Goal: Communication & Community: Answer question/provide support

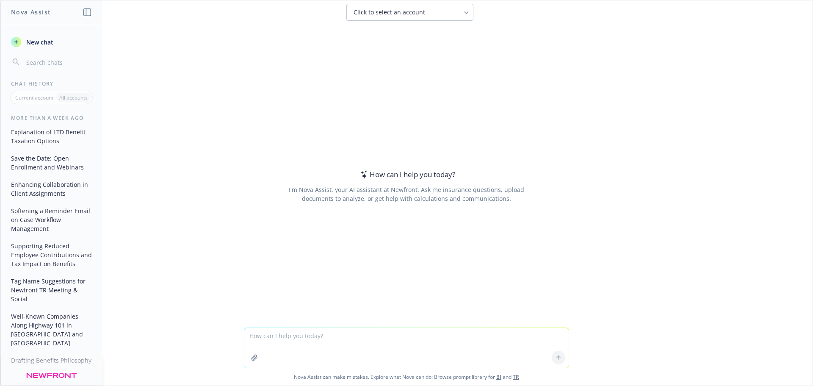
click at [301, 335] on textarea at bounding box center [406, 348] width 324 height 40
type textarea "can you create a ppt slide org chart with each name having an individual box"
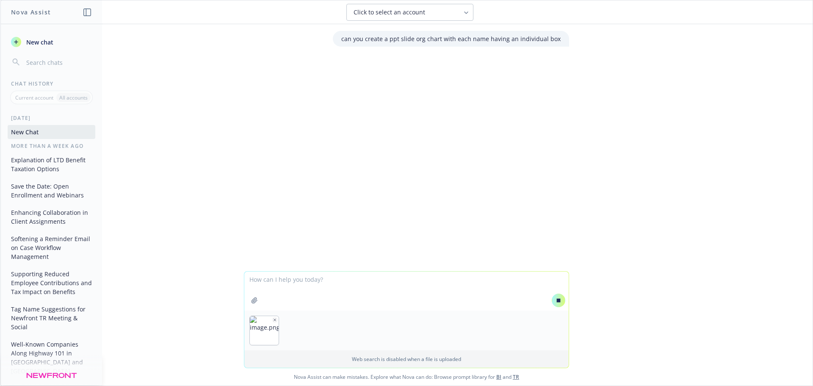
click at [557, 300] on icon at bounding box center [558, 300] width 6 height 6
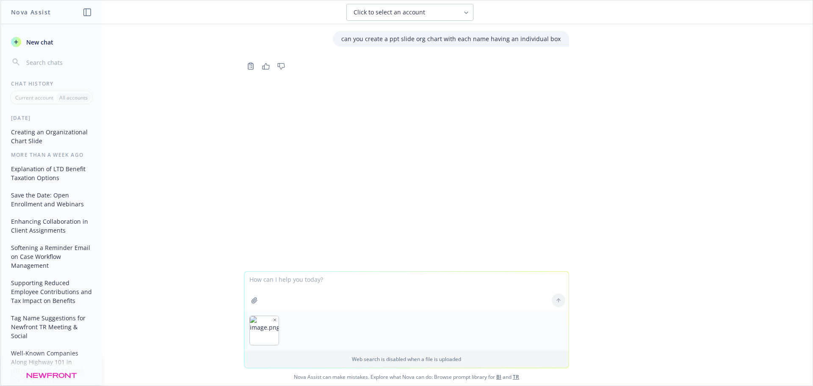
click at [378, 358] on p "Web search is disabled when a file is uploaded" at bounding box center [406, 358] width 314 height 7
click at [433, 322] on div at bounding box center [406, 330] width 324 height 40
click at [292, 281] on textarea at bounding box center [406, 290] width 324 height 39
click at [333, 89] on div "can you create a ppt slide org chart with each name having an individual box Co…" at bounding box center [406, 147] width 812 height 247
click at [557, 298] on div at bounding box center [558, 300] width 20 height 20
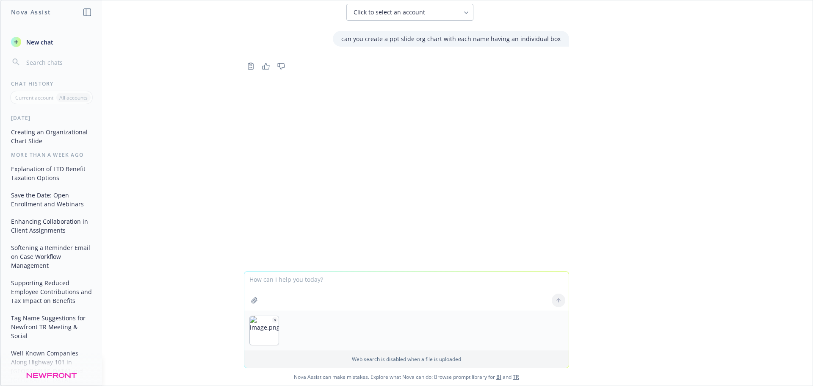
click at [651, 296] on div "Web search is disabled when a file is uploaded Nova Assist can make mistakes. E…" at bounding box center [406, 328] width 812 height 114
click at [295, 329] on div at bounding box center [406, 330] width 324 height 40
click at [290, 299] on textarea at bounding box center [406, 290] width 324 height 39
click at [555, 299] on div at bounding box center [558, 300] width 20 height 20
click at [306, 320] on icon "button" at bounding box center [308, 319] width 4 height 4
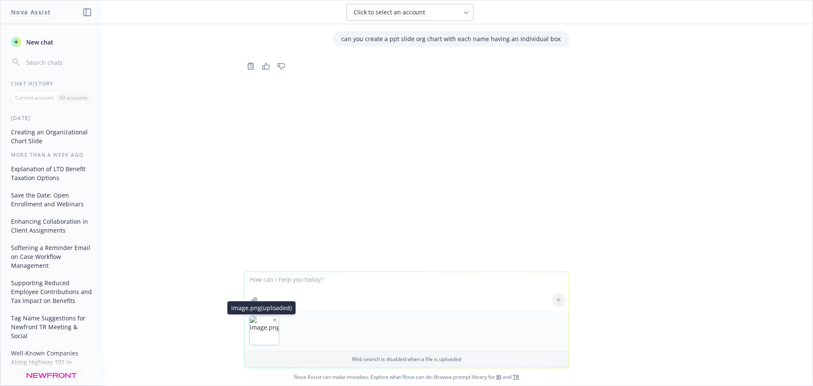
click at [274, 320] on icon "button" at bounding box center [275, 319] width 2 height 2
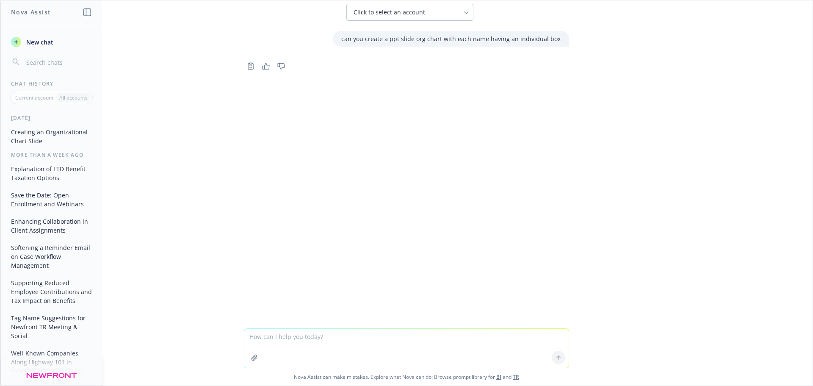
click at [282, 342] on textarea at bounding box center [406, 347] width 324 height 39
click at [386, 86] on div "can you create a ppt slide org chart with each name having an individual box Co…" at bounding box center [406, 176] width 812 height 304
click at [400, 12] on span "Click to select an account" at bounding box center [389, 12] width 72 height 8
click at [274, 80] on div "can you create a ppt slide org chart with each name having an individual box Co…" at bounding box center [406, 176] width 812 height 304
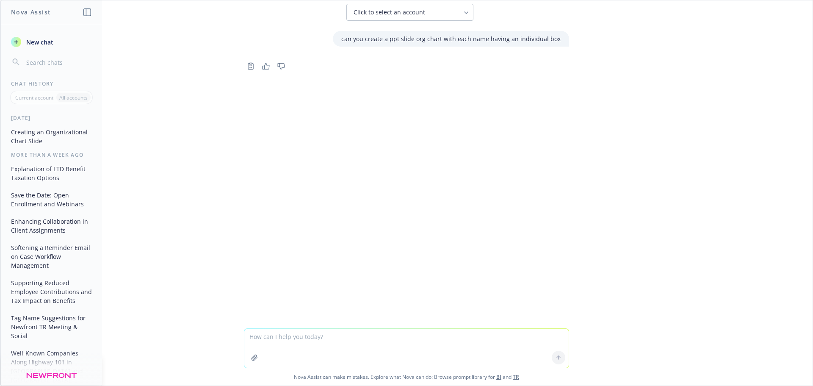
click at [429, 166] on div "can you create a ppt slide org chart with each name having an individual box Co…" at bounding box center [406, 176] width 812 height 304
click at [65, 140] on button "Creating an Organizational Chart Slide" at bounding box center [52, 136] width 88 height 23
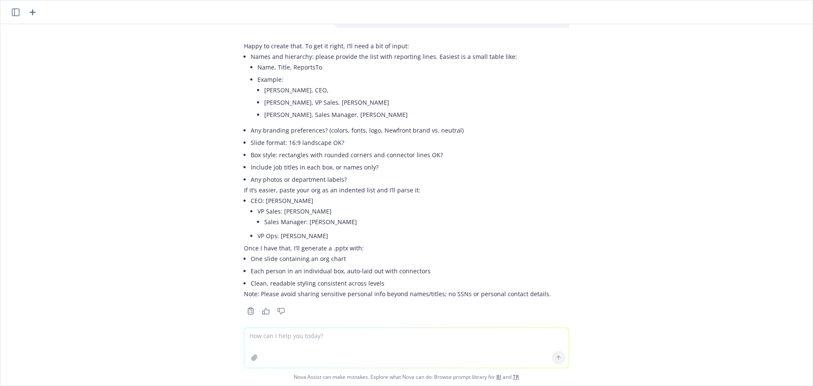
scroll to position [28, 0]
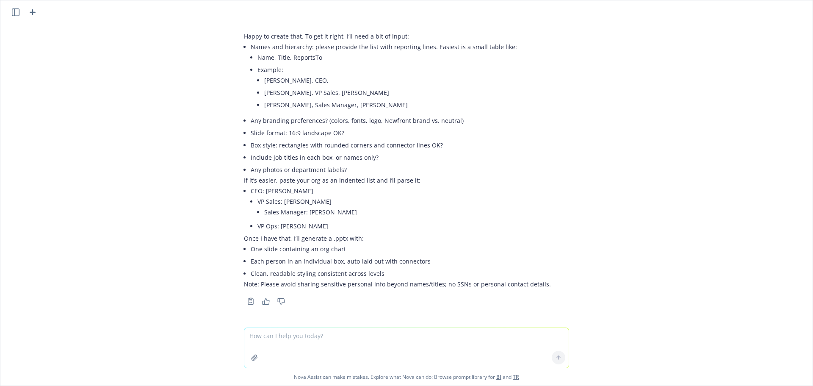
click at [259, 334] on textarea at bounding box center [406, 348] width 324 height 40
click at [269, 338] on textarea at bounding box center [406, 348] width 324 height 40
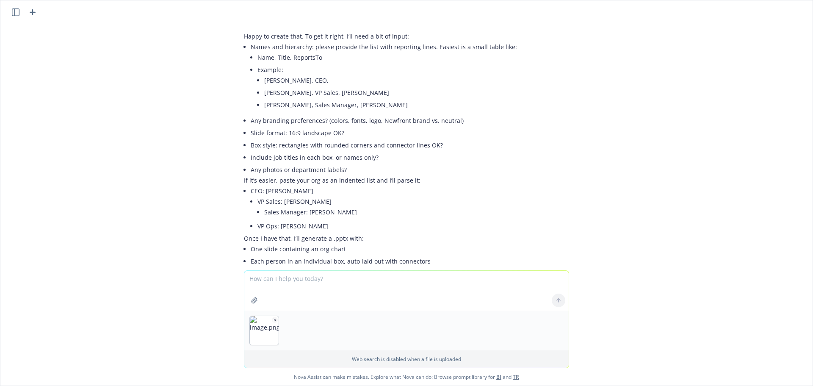
click at [354, 357] on p "Web search is disabled when a file is uploaded" at bounding box center [406, 358] width 314 height 7
click at [251, 301] on icon "button" at bounding box center [254, 300] width 7 height 7
click at [263, 330] on img "button" at bounding box center [264, 330] width 29 height 29
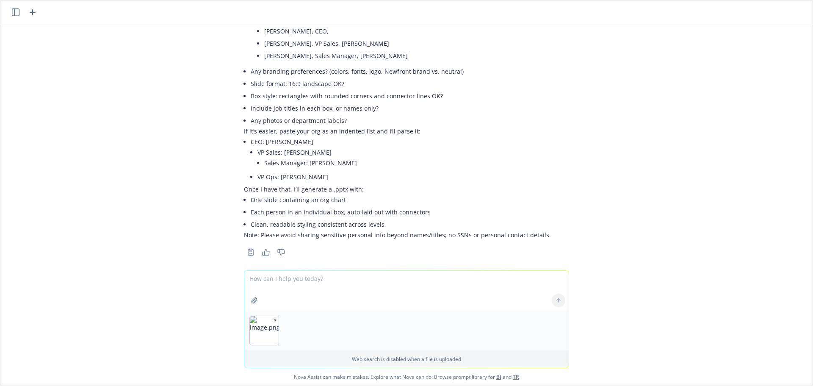
scroll to position [85, 0]
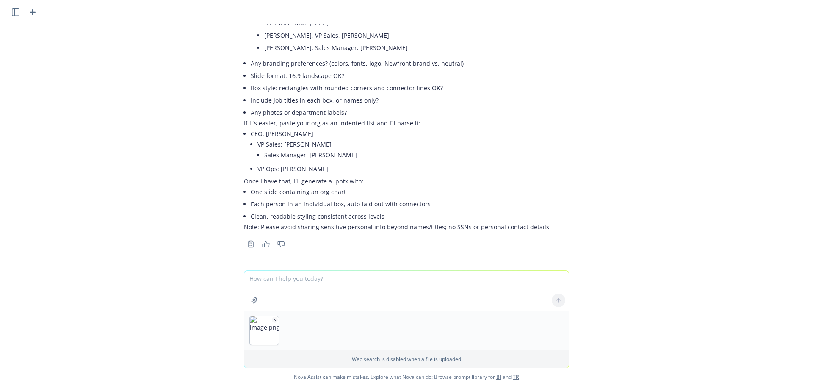
click at [328, 339] on div at bounding box center [406, 330] width 324 height 40
click at [265, 330] on img "button" at bounding box center [264, 330] width 29 height 29
click at [254, 328] on img "button" at bounding box center [264, 330] width 29 height 29
click at [273, 321] on icon "button" at bounding box center [275, 319] width 4 height 4
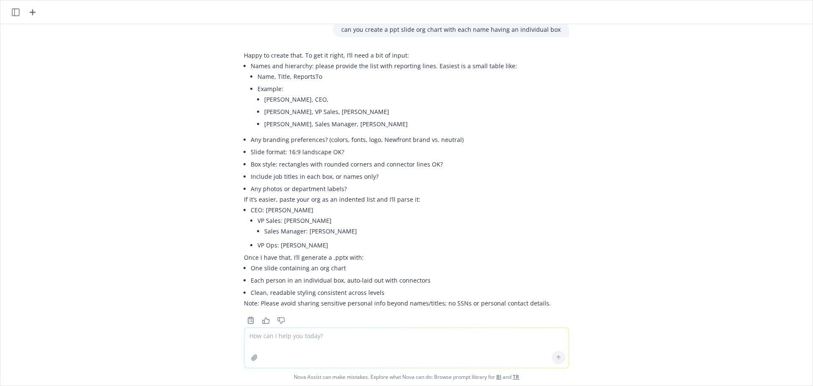
scroll to position [0, 0]
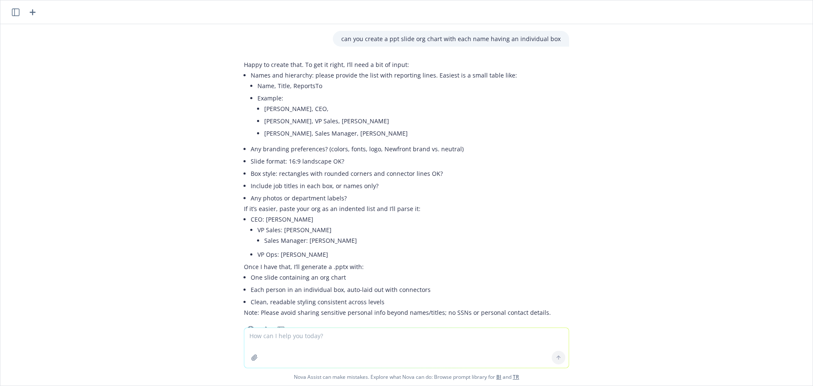
click at [254, 356] on icon "button" at bounding box center [254, 357] width 7 height 7
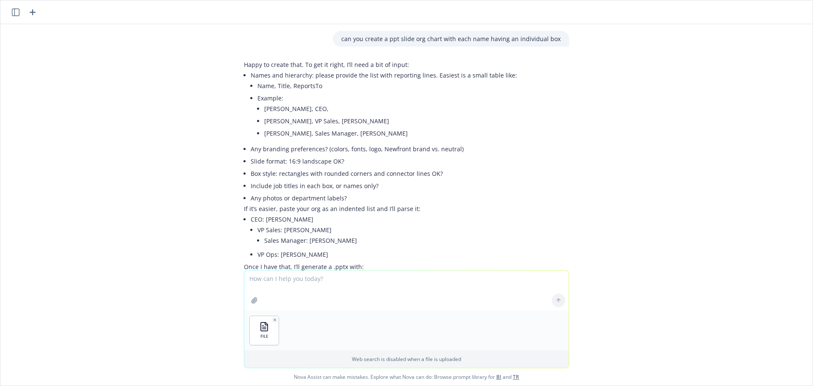
click at [338, 292] on textarea at bounding box center [406, 290] width 324 height 40
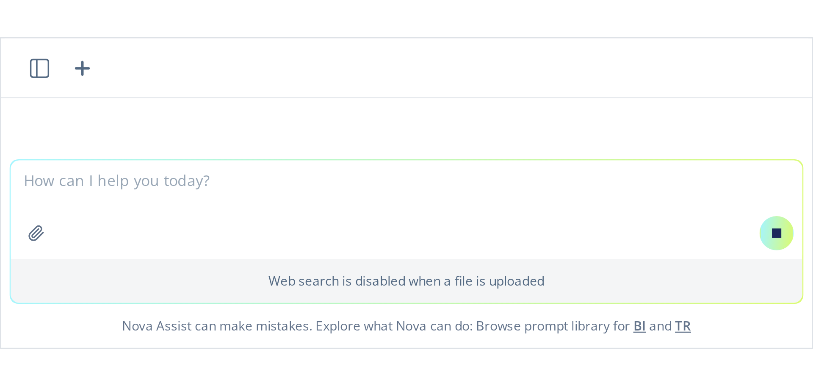
scroll to position [104, 0]
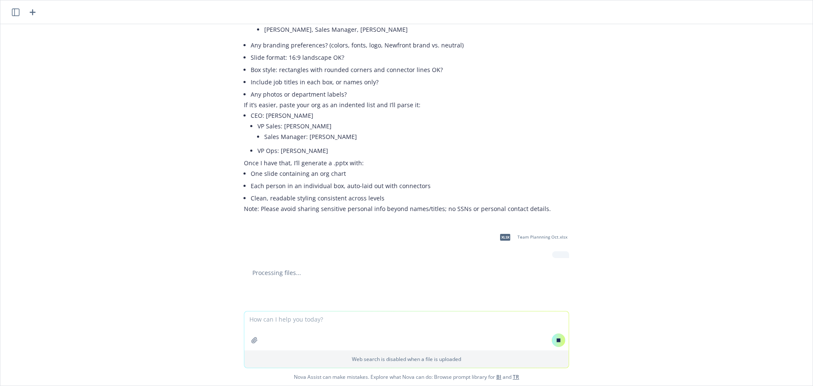
click at [271, 274] on div "Processing files..." at bounding box center [406, 272] width 325 height 9
click at [272, 274] on div "Processing files..." at bounding box center [406, 272] width 325 height 9
click at [270, 263] on div "can you create a ppt slide org chart with each name having an individual box Ha…" at bounding box center [406, 167] width 812 height 287
click at [287, 229] on div "xlsx Team Plannning Oct.xlsx" at bounding box center [406, 241] width 339 height 31
click at [276, 209] on p "Note: Please avoid sharing sensitive personal info beyond names/titles; no SSNs…" at bounding box center [397, 208] width 307 height 9
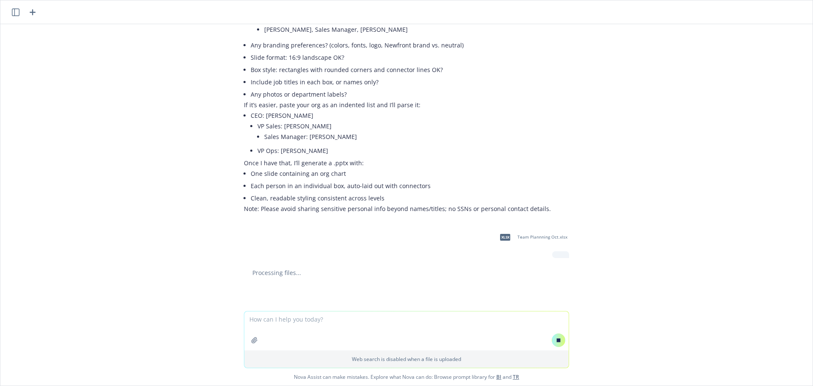
click at [522, 265] on div "can you create a ppt slide org chart with each name having an individual box Ha…" at bounding box center [406, 167] width 812 height 287
click at [376, 269] on div "Processing files..." at bounding box center [406, 272] width 325 height 9
click at [278, 274] on div "Processing files..." at bounding box center [406, 272] width 325 height 9
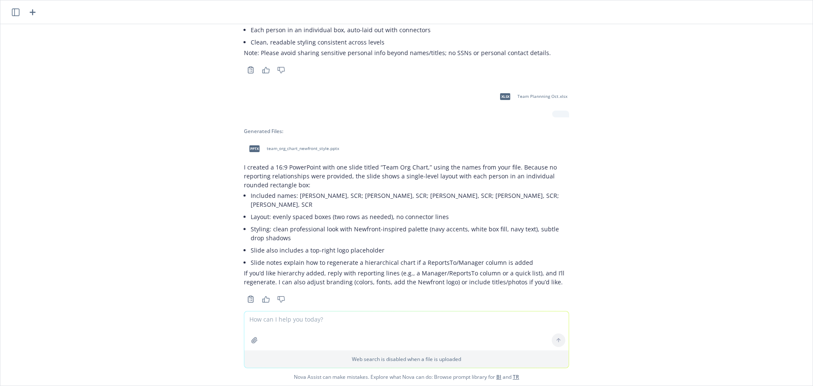
scroll to position [265, 0]
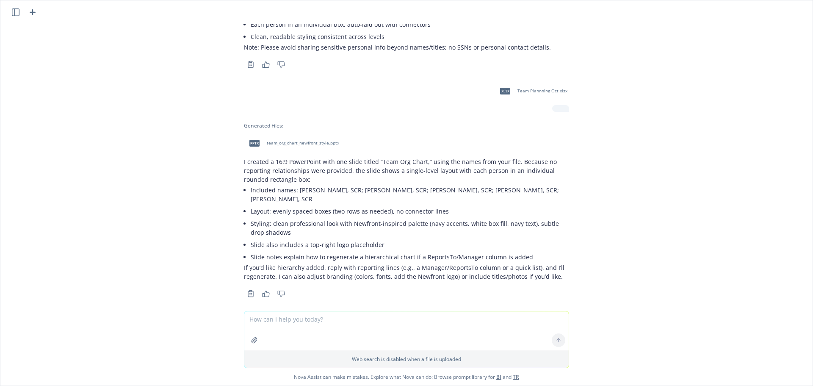
click at [314, 217] on li "Styling: clean professional look with Newfront-inspired palette (navy accents, …" at bounding box center [410, 227] width 318 height 21
click at [250, 143] on span "pptx" at bounding box center [254, 143] width 10 height 6
click at [309, 344] on textarea at bounding box center [406, 330] width 324 height 39
click at [262, 321] on textarea at bounding box center [406, 330] width 324 height 39
type textarea "C"
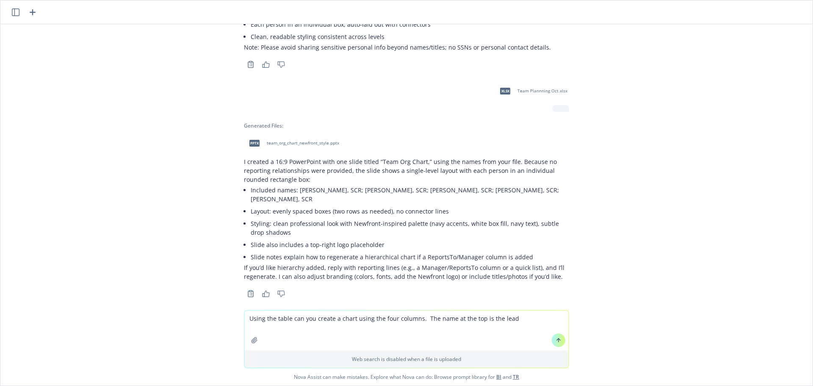
click at [414, 318] on textarea "Using the table can you create a chart using the four columns. The name at the …" at bounding box center [406, 330] width 324 height 40
click at [451, 320] on textarea "Using the table can you create a chart using the four columns in the team plann…" at bounding box center [406, 330] width 324 height 40
type textarea "Using the table can you create a chart using the four columns in the team plann…"
click at [556, 338] on icon at bounding box center [558, 340] width 6 height 6
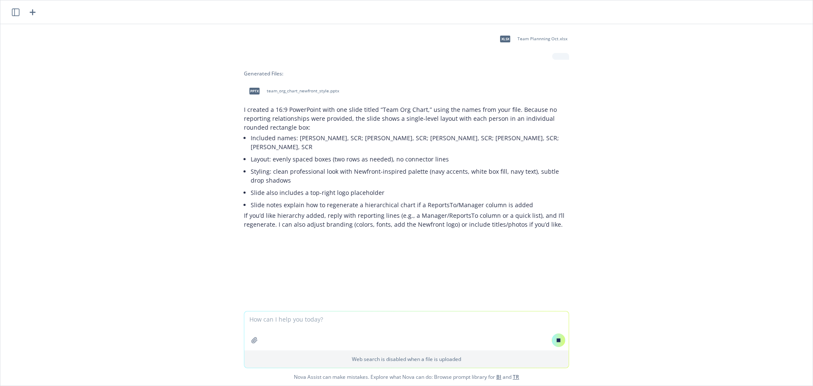
scroll to position [293, 0]
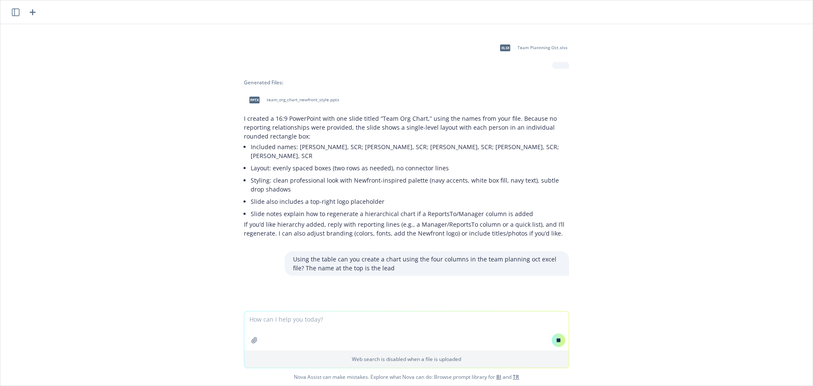
click at [331, 254] on p "Using the table can you create a chart using the four columns in the team plann…" at bounding box center [426, 263] width 267 height 18
click at [328, 254] on p "Using the table can you create a chart using the four columns in the team plann…" at bounding box center [426, 263] width 267 height 18
click at [331, 254] on p "Using the table can you create a chart using the four columns in the team plann…" at bounding box center [426, 263] width 267 height 18
click at [375, 260] on p "Using the table can you create a chart using the four columns in the team plann…" at bounding box center [426, 263] width 267 height 18
click at [372, 259] on p "Using the table can you create a chart using the four columns in the team plann…" at bounding box center [426, 263] width 267 height 18
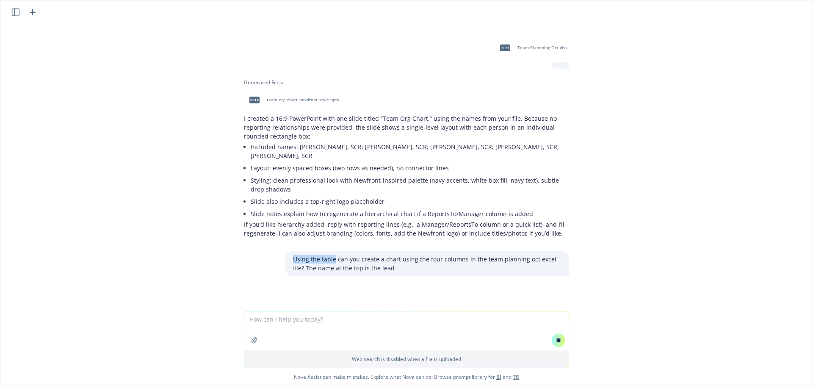
drag, startPoint x: 328, startPoint y: 251, endPoint x: 264, endPoint y: 251, distance: 64.3
click at [264, 251] on div "Using the table can you create a chart using the four columns in the team plann…" at bounding box center [406, 263] width 339 height 25
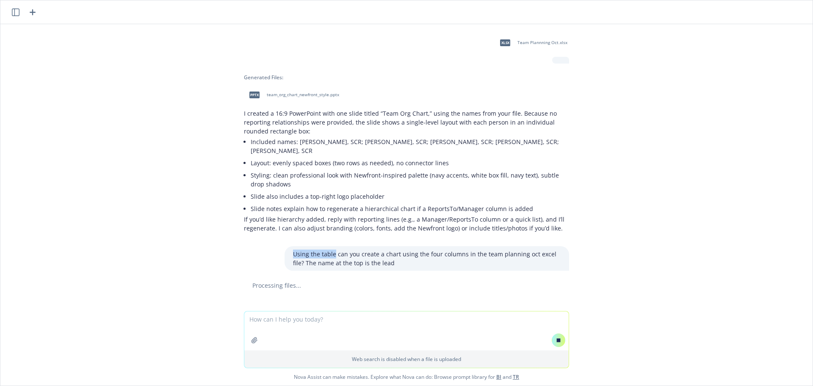
click at [381, 281] on div "can you create a ppt slide org chart with each name having an individual box Ha…" at bounding box center [406, 167] width 812 height 287
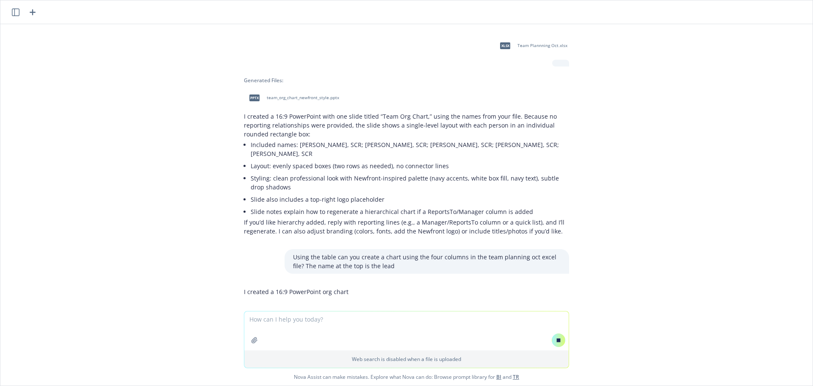
scroll to position [302, 0]
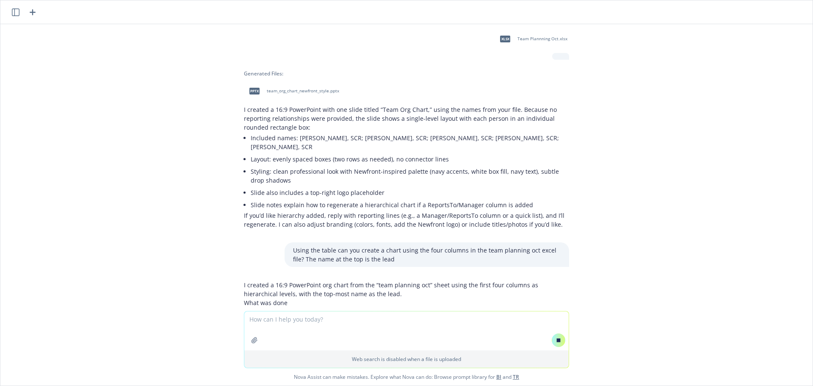
click at [128, 292] on div "can you create a ppt slide org chart with each name having an individual box Ha…" at bounding box center [406, 167] width 812 height 287
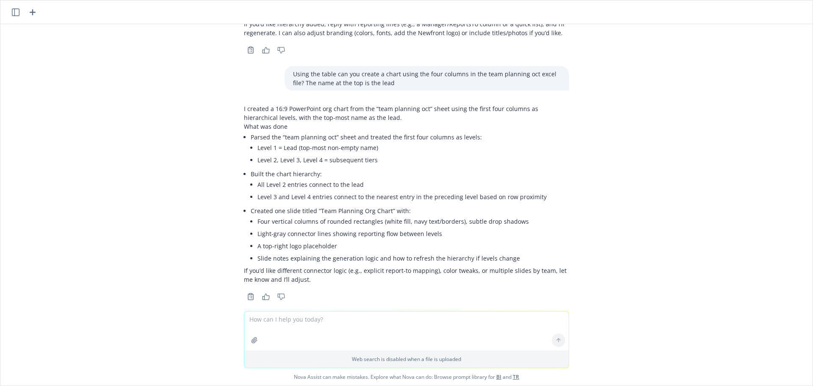
scroll to position [511, 0]
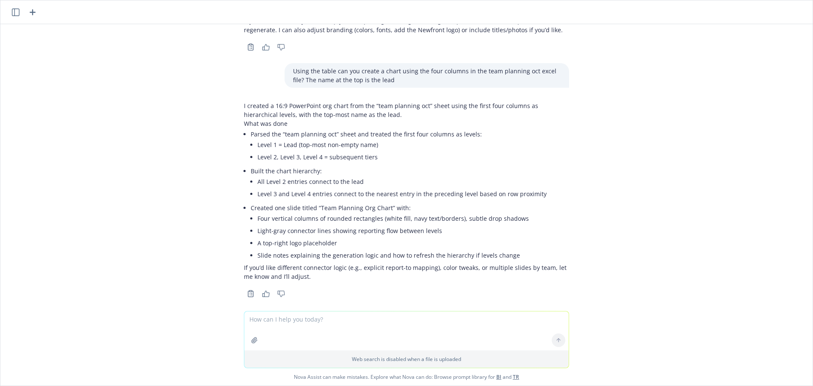
click at [319, 287] on div "Copy to clipboard Thumbs up Thumbs down" at bounding box center [406, 293] width 325 height 12
click at [318, 263] on p "If you’d like different connector logic (e.g., explicit report-to mapping), col…" at bounding box center [406, 272] width 325 height 18
click at [292, 214] on li "Four vertical columns of rounded rectangles (white fill, navy text/borders), su…" at bounding box center [413, 218] width 312 height 12
click at [287, 119] on p "What was done" at bounding box center [406, 123] width 325 height 9
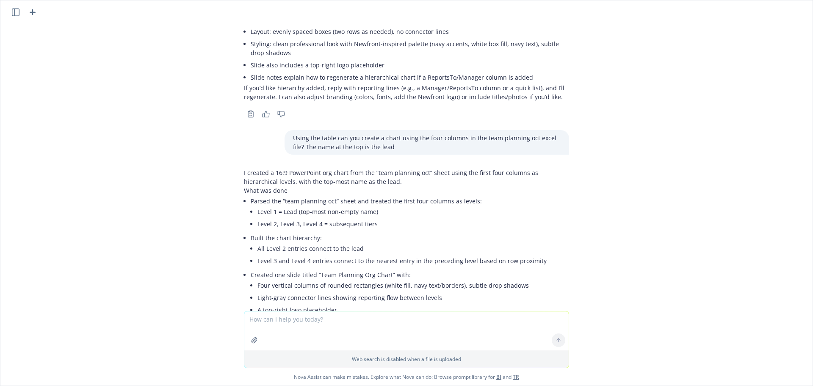
scroll to position [342, 0]
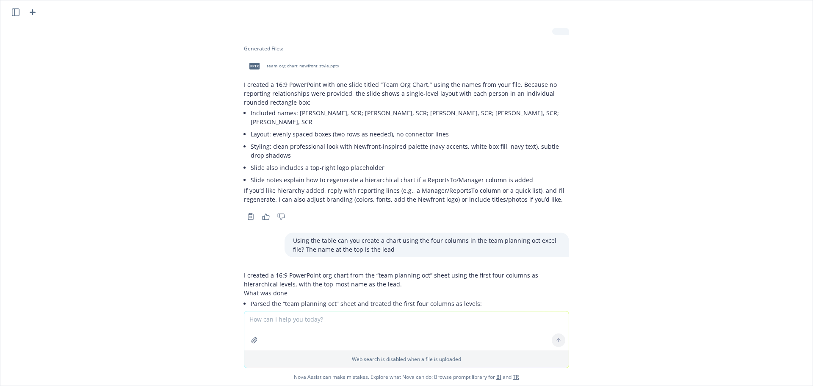
click at [283, 66] on span "team_org_chart_newfront_style.pptx" at bounding box center [303, 66] width 72 height 6
drag, startPoint x: 329, startPoint y: 301, endPoint x: 328, endPoint y: 296, distance: 4.8
click at [329, 308] on li "Level 1 = Lead (top-most non-empty name)" at bounding box center [413, 314] width 312 height 12
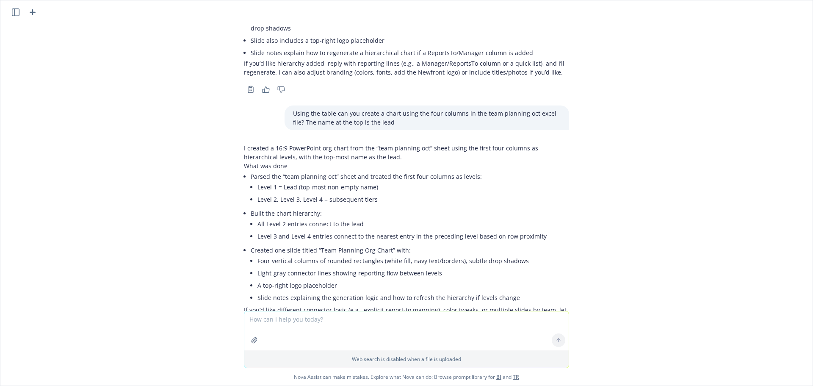
scroll to position [511, 0]
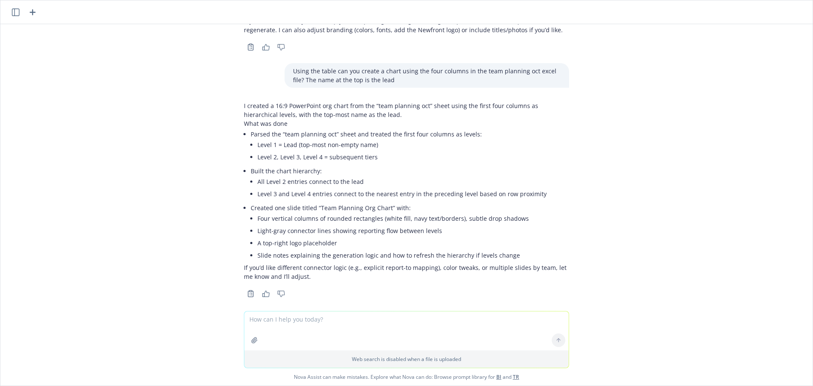
click at [258, 263] on p "If you’d like different connector logic (e.g., explicit report-to mapping), col…" at bounding box center [406, 272] width 325 height 18
click at [331, 263] on p "If you’d like different connector logic (e.g., explicit report-to mapping), col…" at bounding box center [406, 272] width 325 height 18
click at [311, 263] on p "If you’d like different connector logic (e.g., explicit report-to mapping), col…" at bounding box center [406, 272] width 325 height 18
click at [285, 321] on textarea at bounding box center [406, 330] width 324 height 39
type textarea "where is the file"
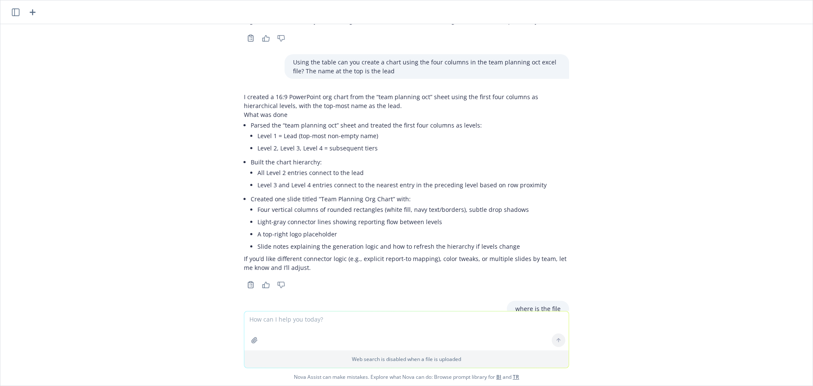
scroll to position [596, 0]
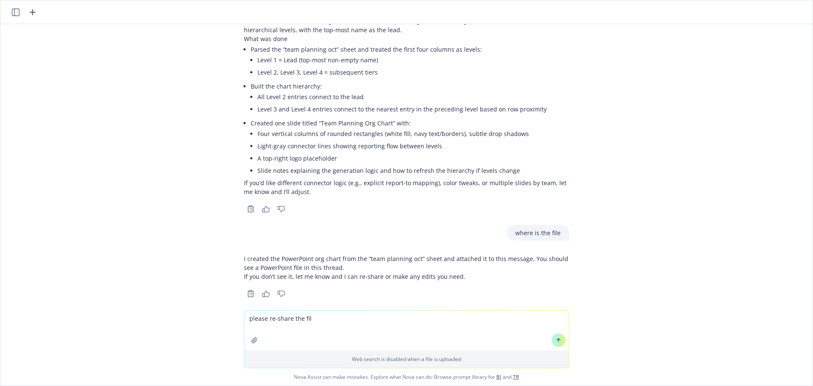
type textarea "please re-share the file"
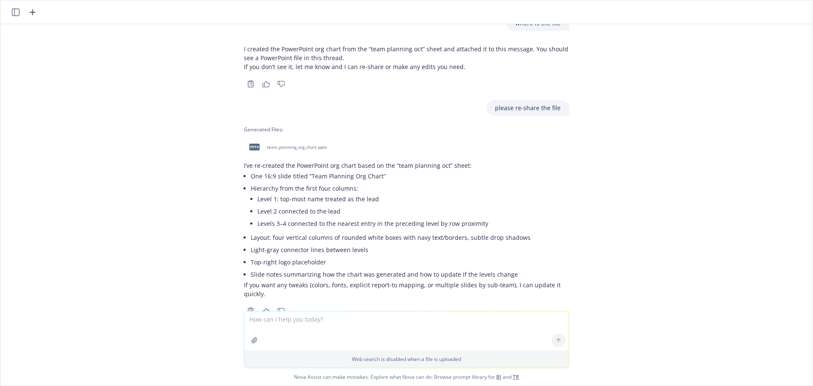
scroll to position [823, 0]
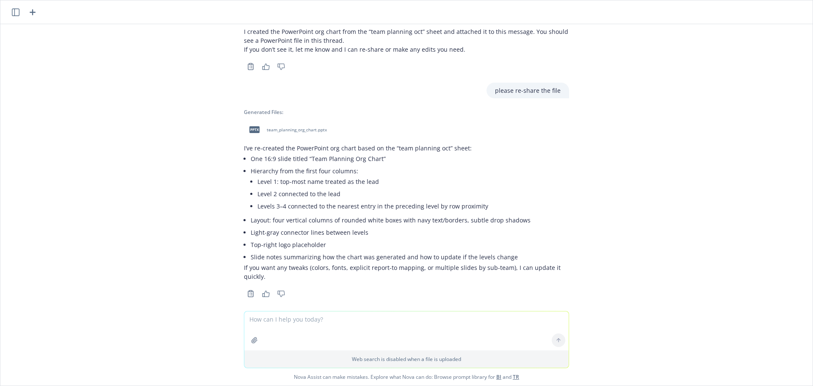
click at [275, 127] on span "team_planning_org_chart.pptx" at bounding box center [297, 130] width 60 height 6
click at [287, 251] on li "Slide notes summarizing how the chart was generated and how to update if the le…" at bounding box center [410, 257] width 318 height 12
click at [269, 127] on span "team_planning_org_chart.pptx" at bounding box center [297, 130] width 60 height 6
click at [292, 321] on textarea at bounding box center [406, 330] width 324 height 39
type textarea "p"
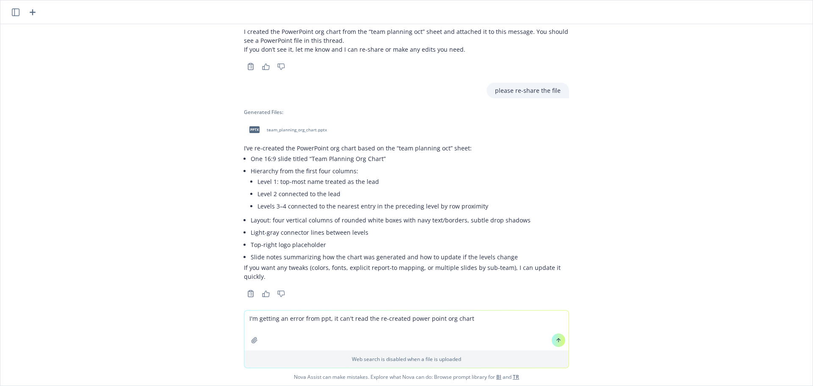
type textarea "I'm getting an error from ppt, it can't read the re-created power point org cha…"
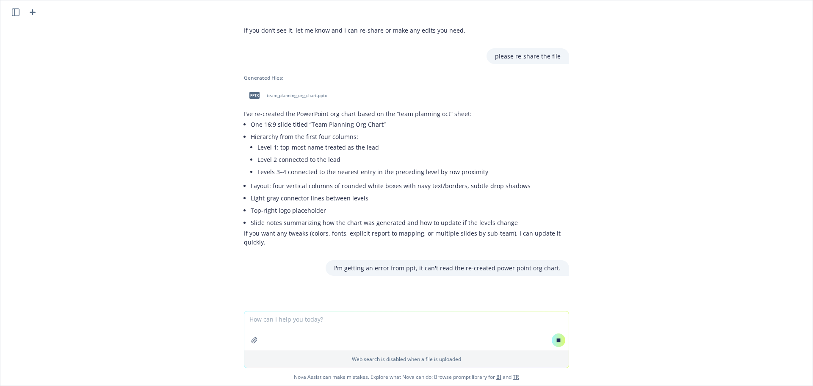
scroll to position [805, 0]
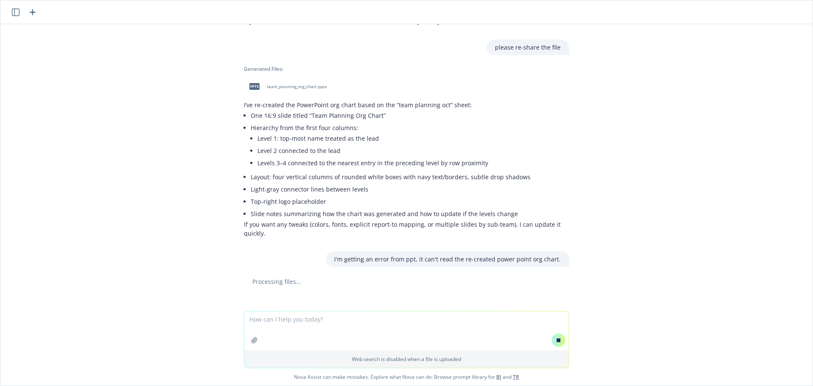
click at [249, 83] on span "pptx" at bounding box center [254, 86] width 10 height 6
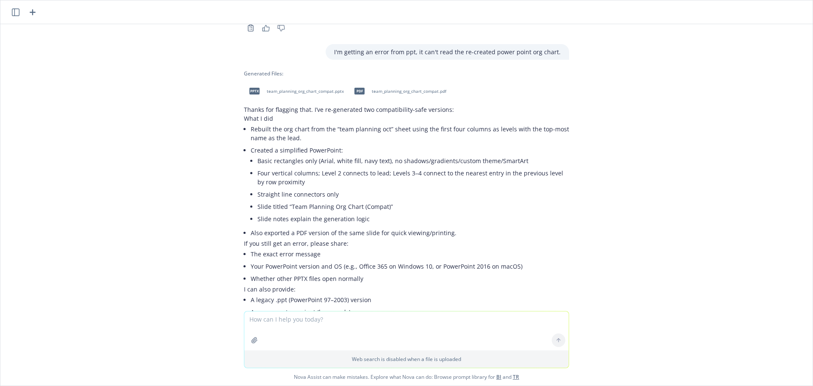
scroll to position [1011, 0]
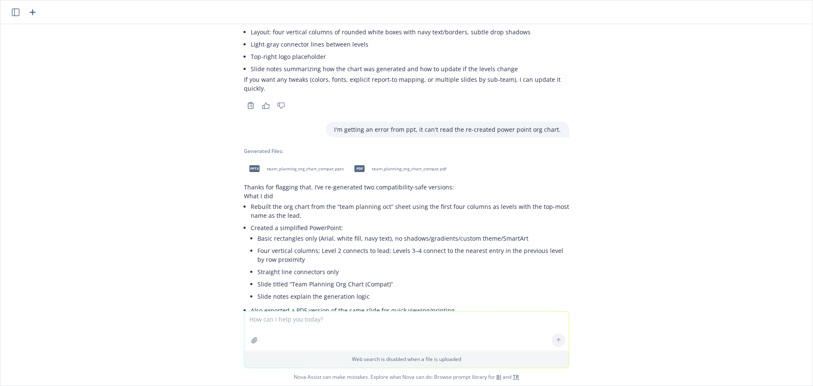
click at [295, 166] on span "team_planning_org_chart_compat.pptx" at bounding box center [305, 169] width 77 height 6
click at [390, 166] on span "team_planning_org_chart_compat.pdf" at bounding box center [409, 169] width 74 height 6
